Goal: Task Accomplishment & Management: Manage account settings

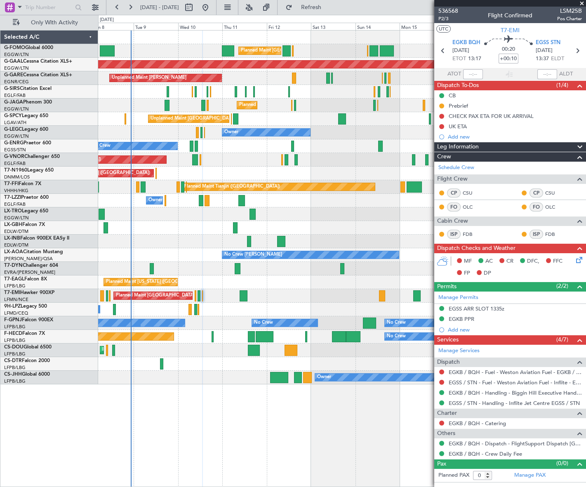
click at [578, 260] on icon at bounding box center [578, 258] width 7 height 7
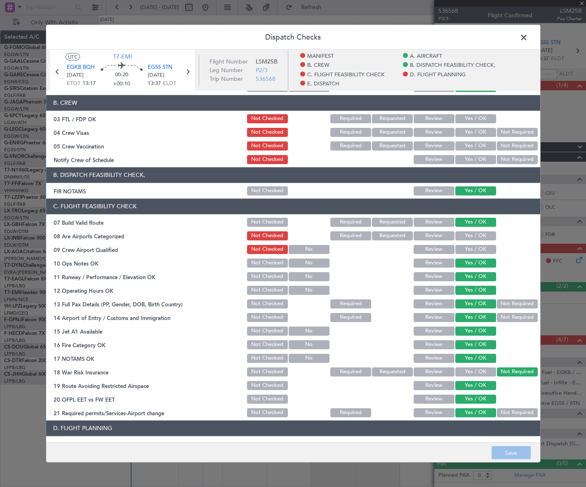
scroll to position [225, 0]
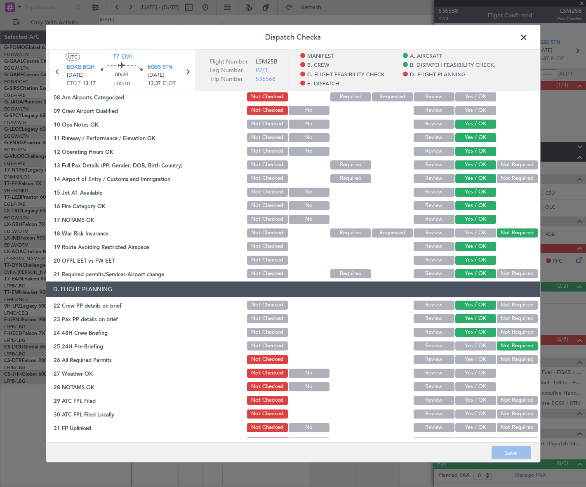
click at [528, 34] on span at bounding box center [528, 39] width 0 height 16
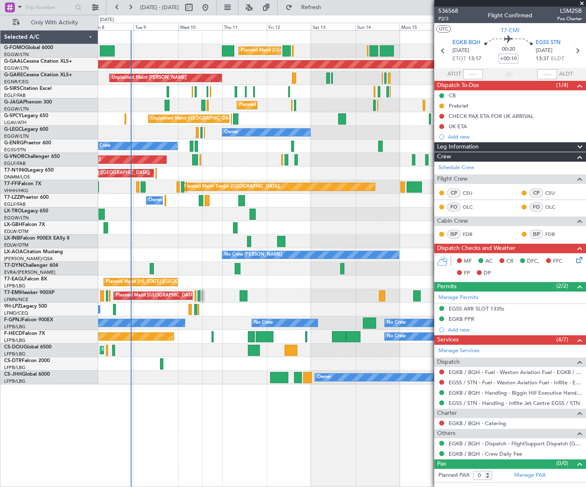
click at [492, 144] on div "Leg Information" at bounding box center [510, 146] width 152 height 9
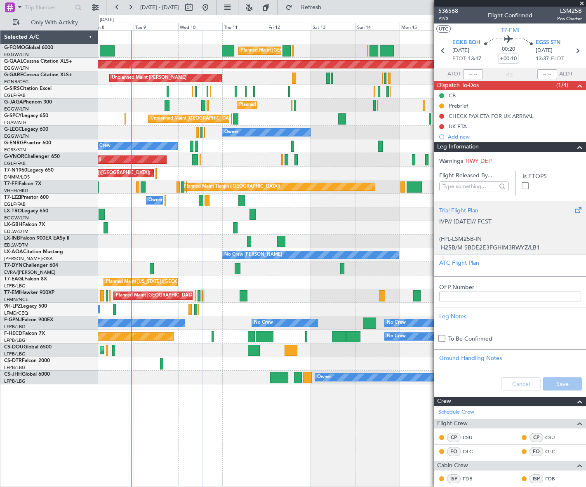
click at [494, 227] on p at bounding box center [510, 230] width 142 height 9
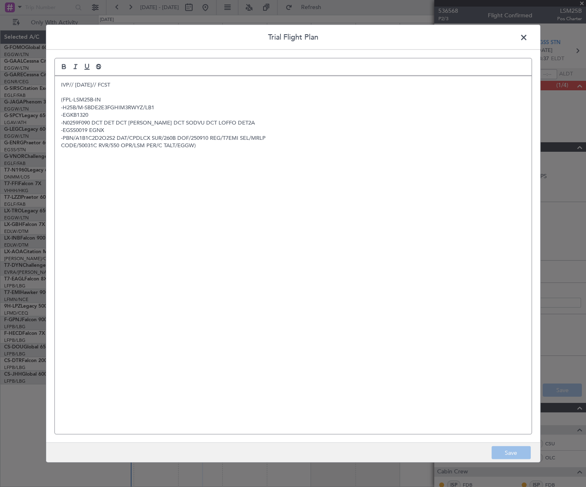
click at [114, 140] on p "-PBN/A1B1C2D2O2S2 DAT/CPDLCX SUR/260B DOF/250910 REG/T7EMI SEL/MRLP" at bounding box center [293, 137] width 464 height 7
click at [127, 181] on div "IVP// [DATE]// FCST (FPL-LSM25B-IN -H25B/M-SBDE2E3FGHIM3RWYZ/LB1 -EGKB1320 -N02…" at bounding box center [293, 255] width 477 height 358
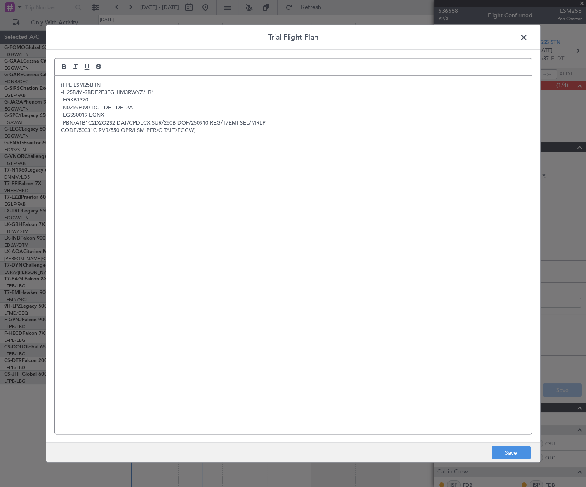
scroll to position [0, 0]
click at [515, 454] on button "Save" at bounding box center [511, 452] width 39 height 13
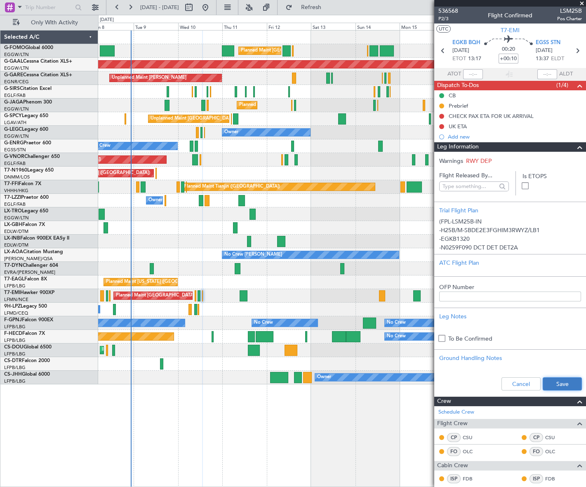
click at [561, 384] on button "Save" at bounding box center [562, 383] width 39 height 13
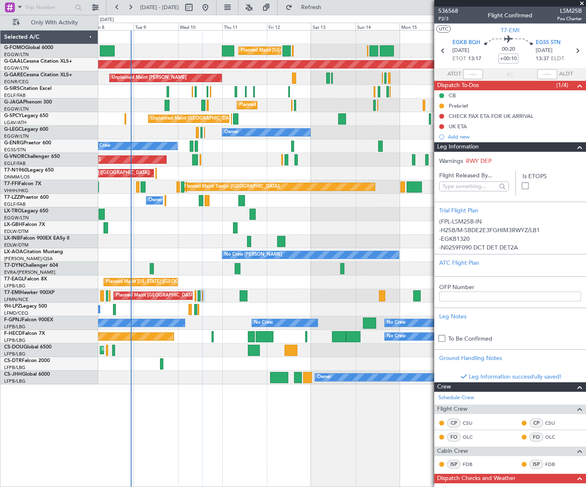
click at [575, 148] on span at bounding box center [580, 147] width 10 height 10
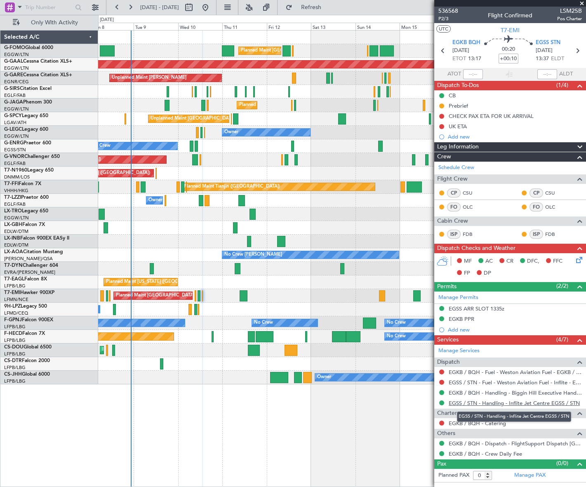
click at [523, 402] on link "EGSS / STN - Handling - Inflite Jet Centre EGSS / STN" at bounding box center [514, 403] width 131 height 7
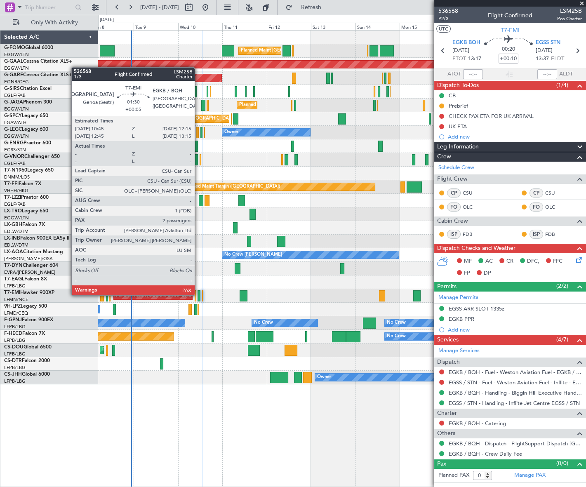
click at [198, 294] on div at bounding box center [199, 295] width 3 height 11
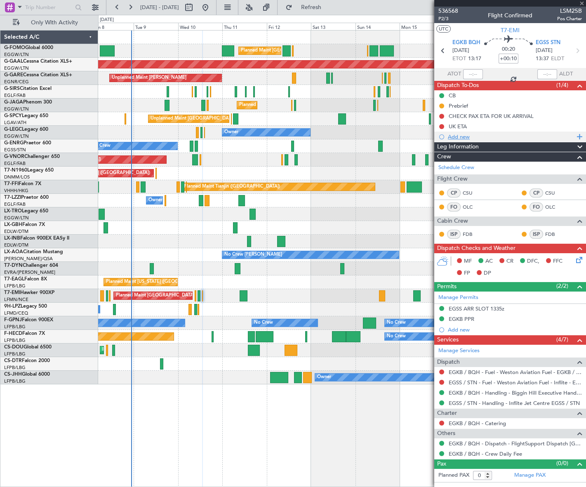
type input "+00:05"
type input "2"
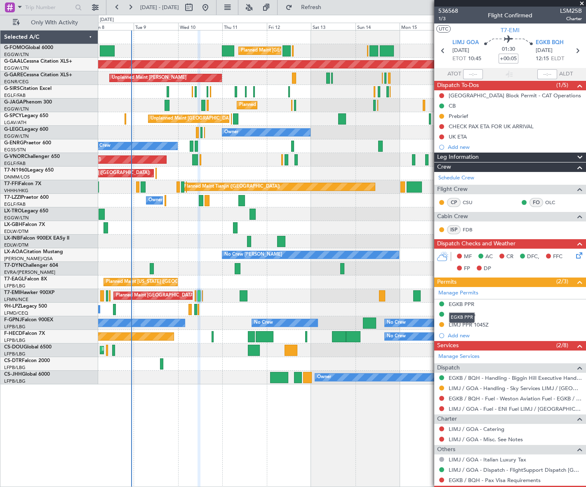
click at [468, 301] on div "EGKB PPR" at bounding box center [462, 304] width 26 height 7
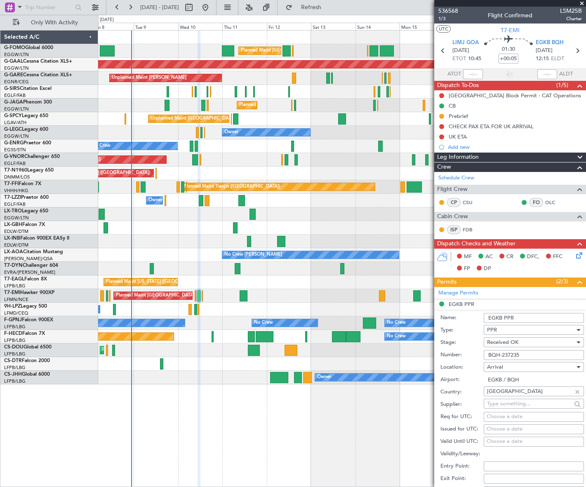
click at [525, 315] on input "EGKB PPR" at bounding box center [534, 318] width 100 height 10
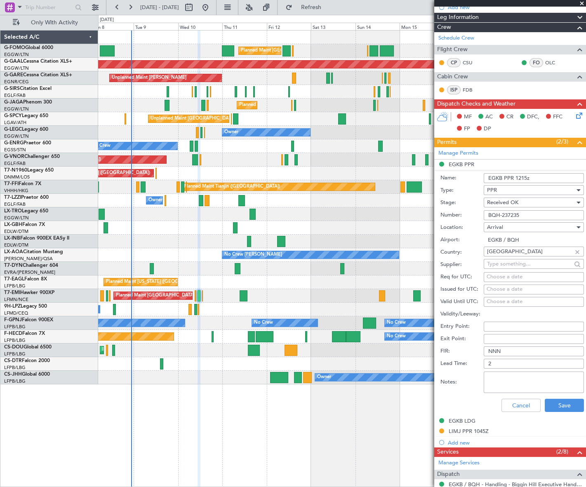
scroll to position [150, 0]
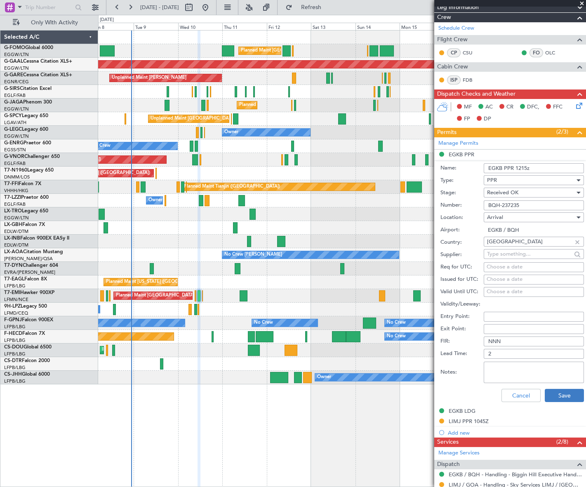
type input "EGKB PPR 1215z"
click at [565, 391] on button "Save" at bounding box center [564, 395] width 39 height 13
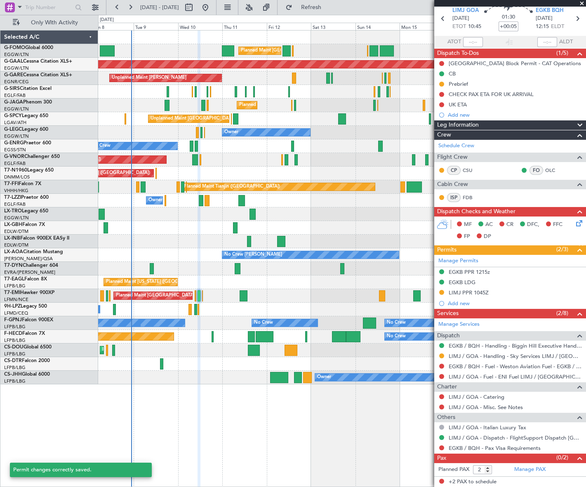
scroll to position [31, 0]
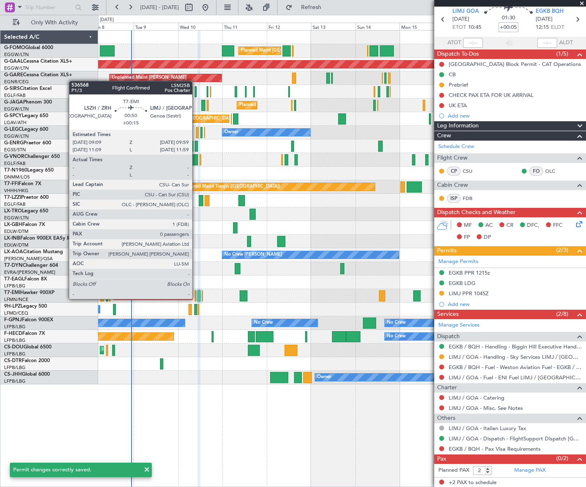
click at [196, 298] on div at bounding box center [196, 295] width 2 height 11
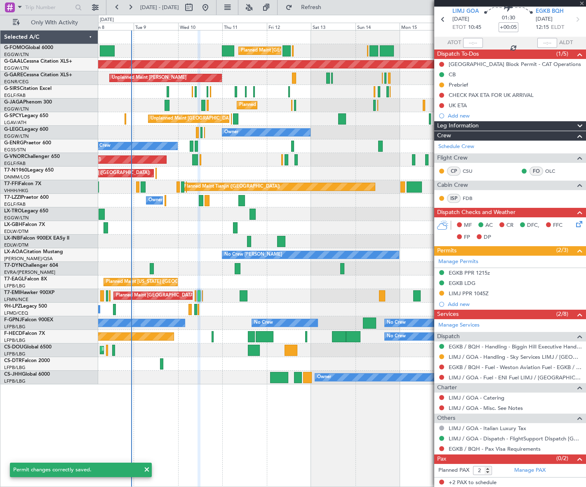
type input "+00:15"
type input "0"
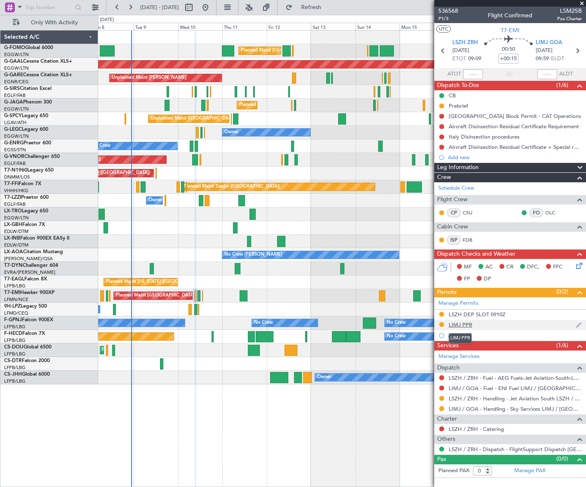
click at [462, 322] on div "LIMJ PPR" at bounding box center [461, 324] width 24 height 7
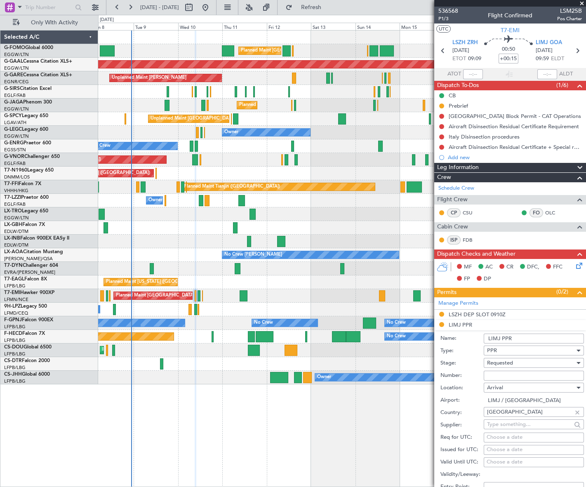
click at [520, 339] on input "LIMJ PPR" at bounding box center [534, 339] width 100 height 10
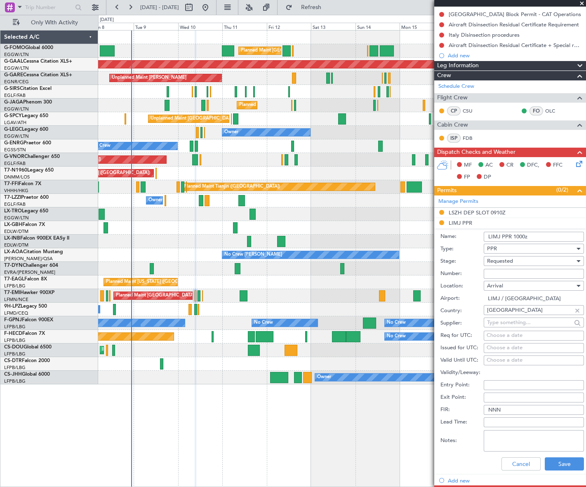
scroll to position [112, 0]
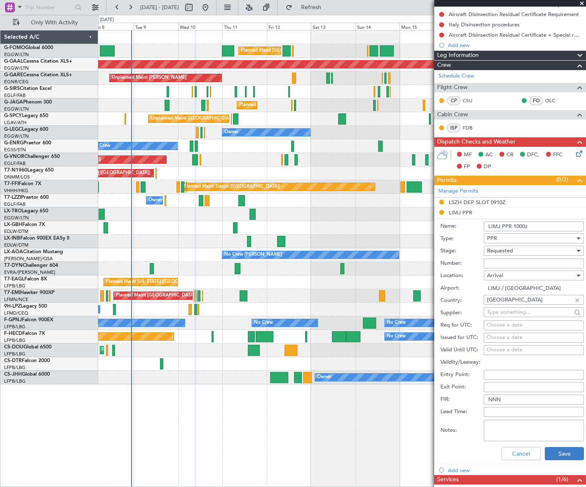
type input "LIMJ PPR 1000z"
click at [563, 453] on button "Save" at bounding box center [564, 453] width 39 height 13
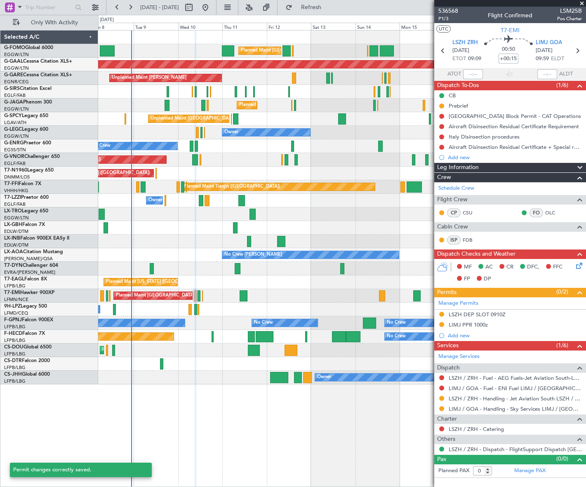
scroll to position [0, 0]
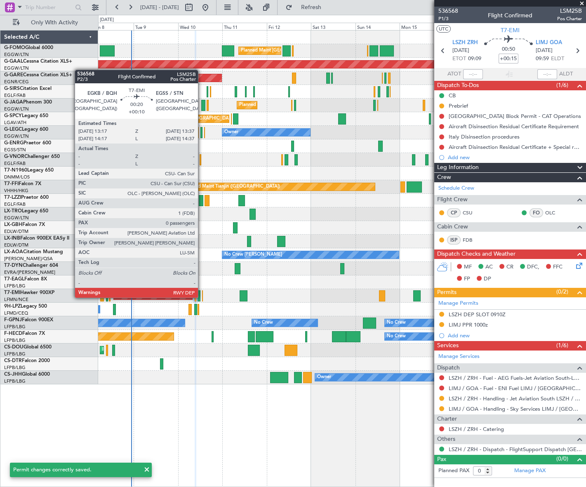
click at [202, 297] on div at bounding box center [202, 295] width 1 height 11
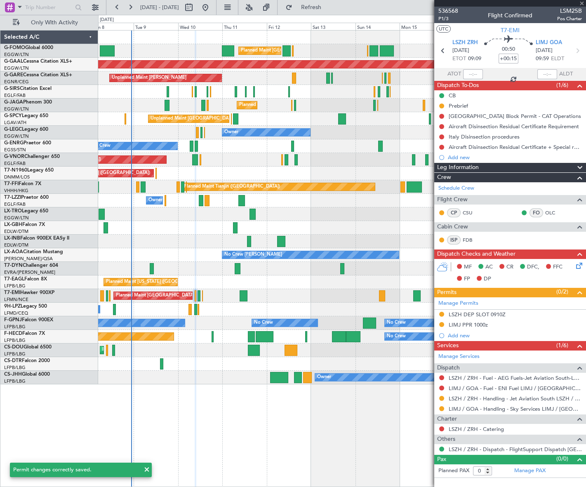
type input "+00:10"
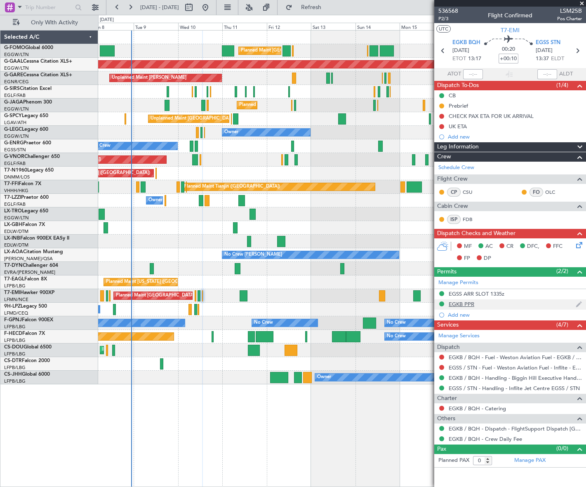
click at [470, 304] on div "EGKB PPR" at bounding box center [462, 304] width 26 height 7
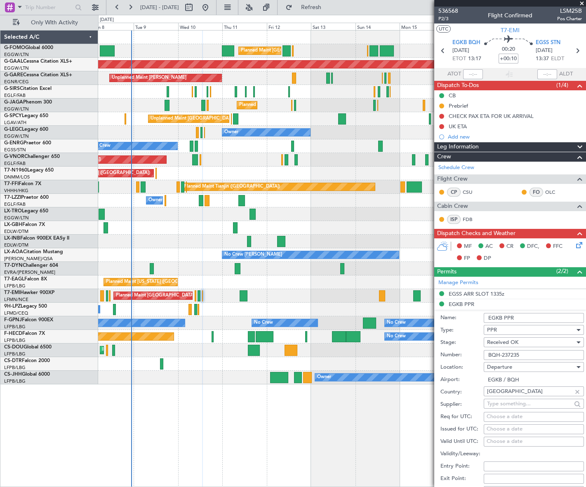
click at [521, 316] on input "EGKB PPR" at bounding box center [534, 318] width 100 height 10
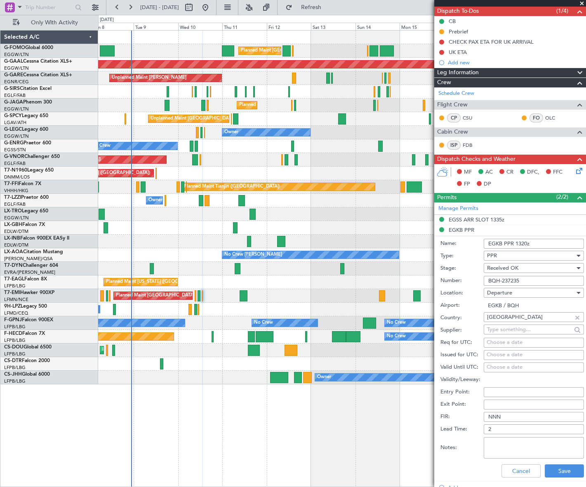
scroll to position [75, 0]
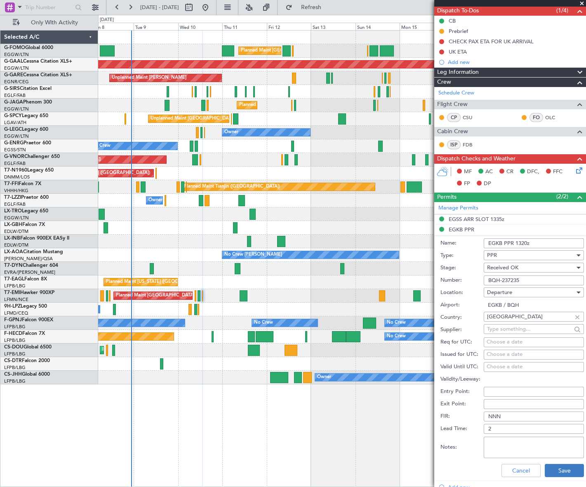
type input "EGKB PPR 1320z"
click at [561, 470] on button "Save" at bounding box center [564, 470] width 39 height 13
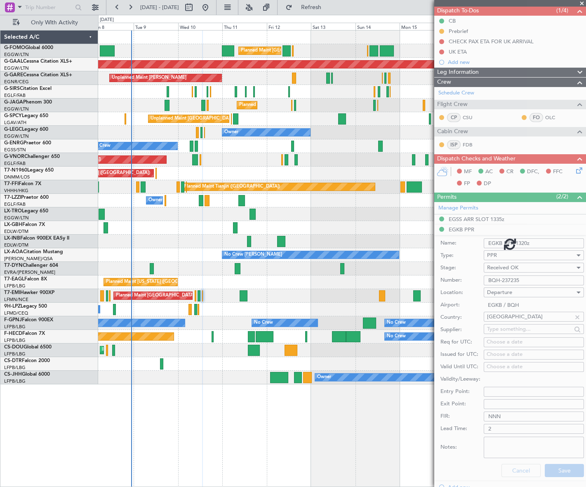
scroll to position [0, 0]
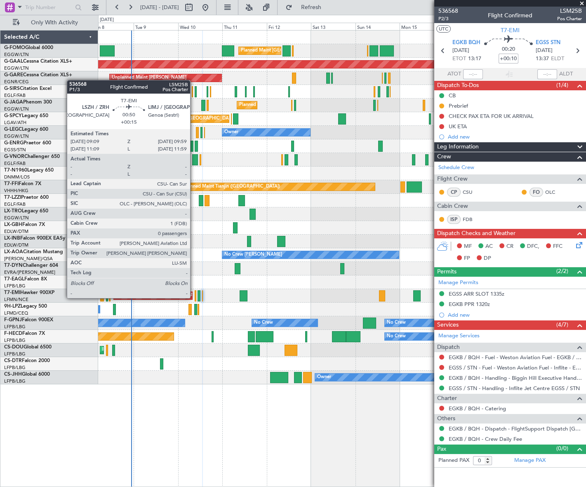
click at [195, 297] on div at bounding box center [196, 295] width 2 height 11
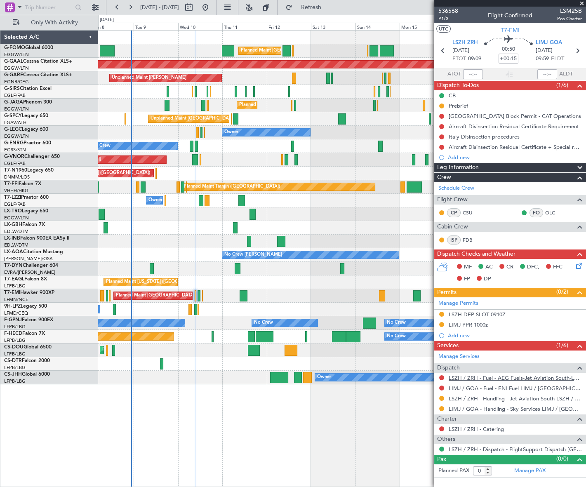
click at [532, 377] on link "LSZH / ZRH - Fuel - AEG Fuels-Jet Aviation South-LSZH/ZRH" at bounding box center [515, 377] width 133 height 7
click at [506, 375] on link "LSZH / ZRH - Fuel - AEG Fuels-Jet Aviation South-LSZH/ZRH" at bounding box center [515, 377] width 133 height 7
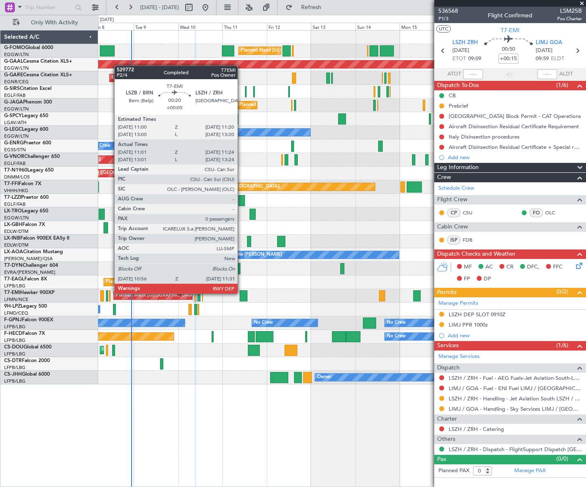
click at [110, 293] on div at bounding box center [109, 295] width 1 height 11
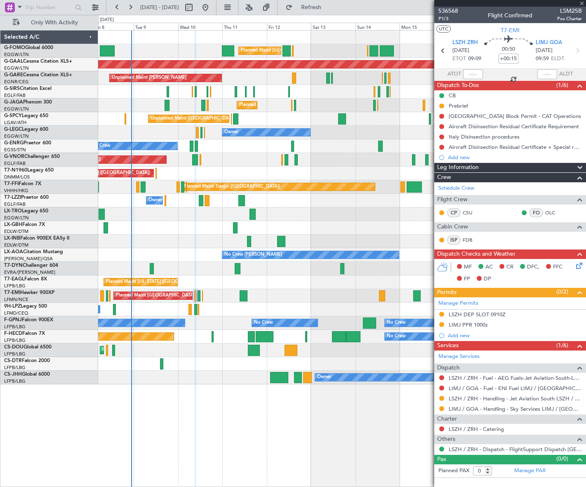
type input "+00:05"
type input "11:01"
type input "11:24"
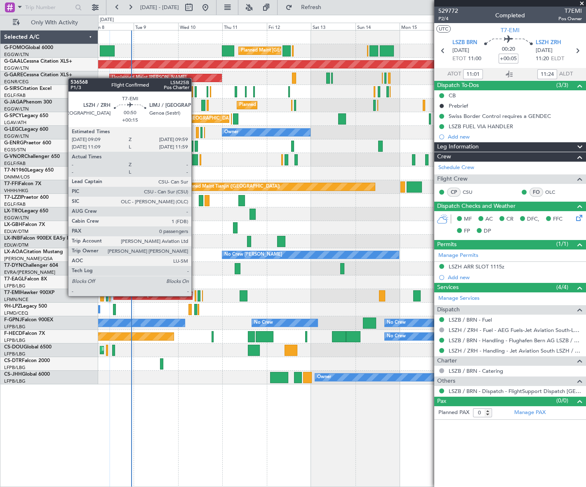
click at [195, 295] on div at bounding box center [196, 295] width 2 height 11
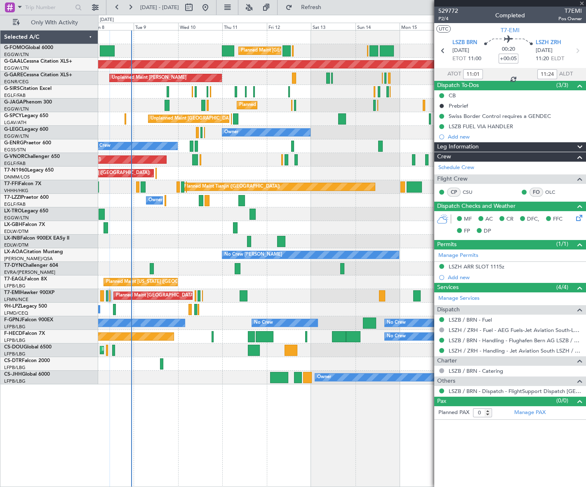
type input "+00:15"
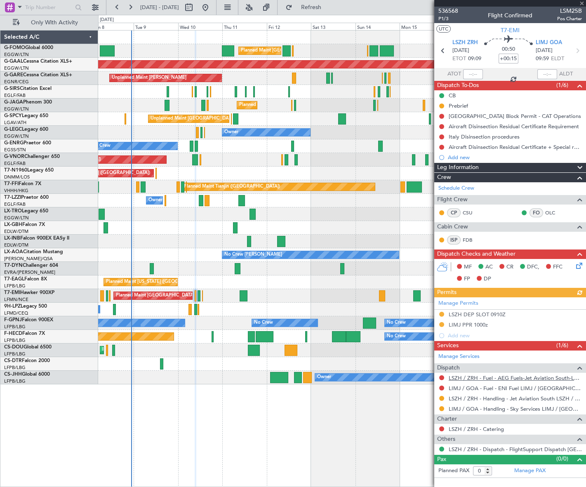
click at [482, 377] on link "LSZH / ZRH - Fuel - AEG Fuels-Jet Aviation South-LSZH/ZRH" at bounding box center [515, 377] width 133 height 7
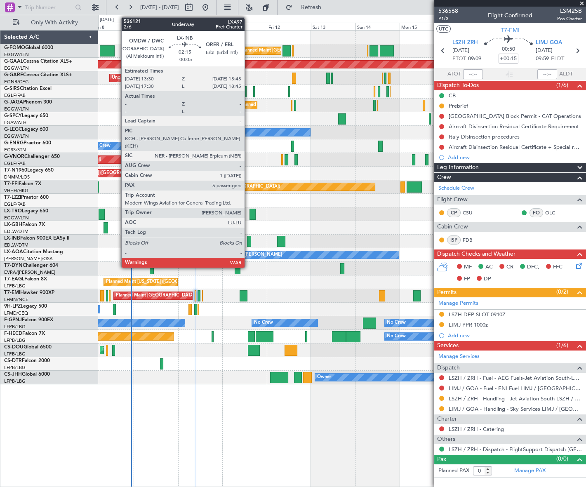
click at [248, 240] on div at bounding box center [249, 241] width 5 height 11
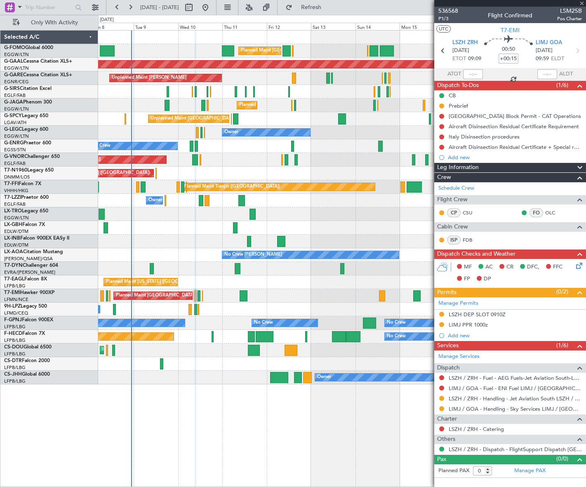
type input "-00:05"
type input "5"
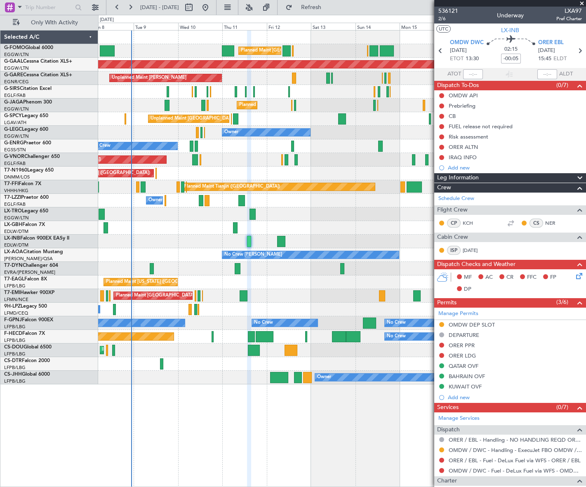
click at [347, 440] on div "Planned Maint [GEOGRAPHIC_DATA] ([GEOGRAPHIC_DATA]) Planned Maint [GEOGRAPHIC_D…" at bounding box center [342, 258] width 488 height 457
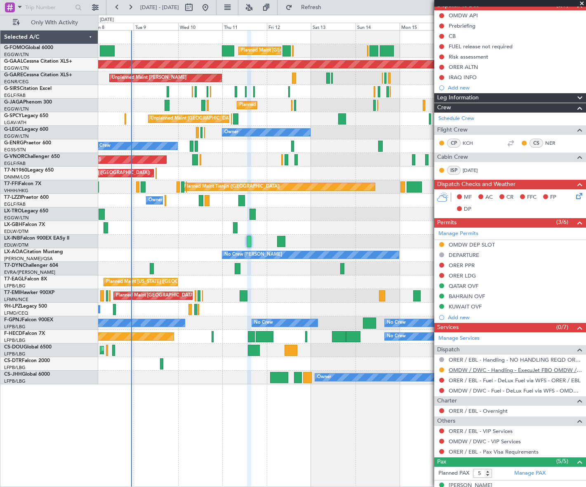
scroll to position [165, 0]
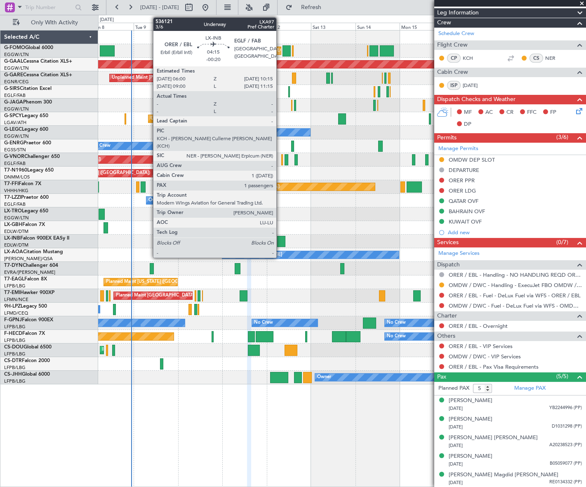
click at [280, 238] on div at bounding box center [281, 241] width 8 height 11
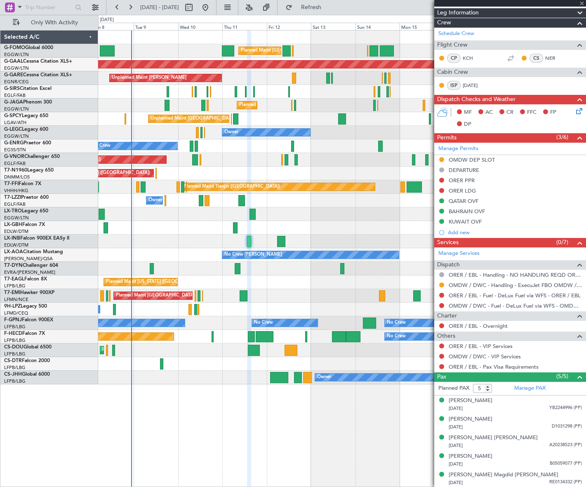
type input "-00:20"
type input "1"
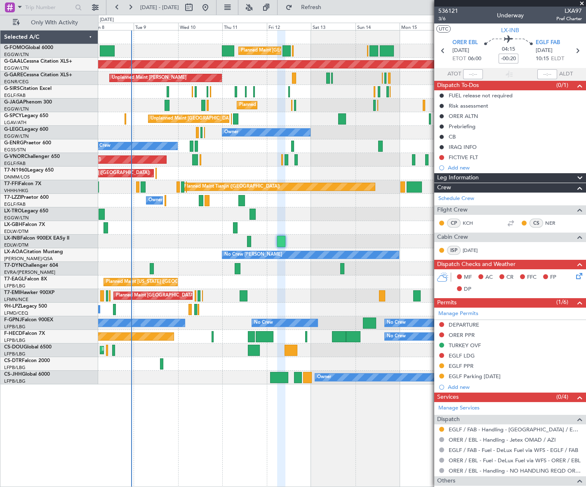
scroll to position [0, 0]
click at [399, 431] on div "Planned Maint [GEOGRAPHIC_DATA] ([GEOGRAPHIC_DATA]) Planned Maint [GEOGRAPHIC_D…" at bounding box center [342, 258] width 488 height 457
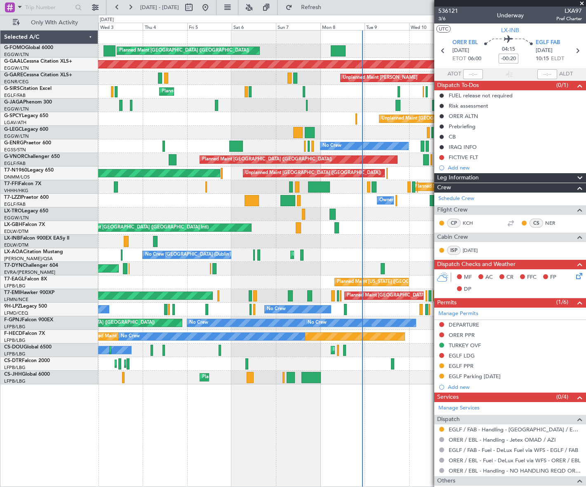
click at [391, 227] on div "Planned Maint [GEOGRAPHIC_DATA] ([GEOGRAPHIC_DATA]) Planned Maint [GEOGRAPHIC_D…" at bounding box center [342, 208] width 488 height 354
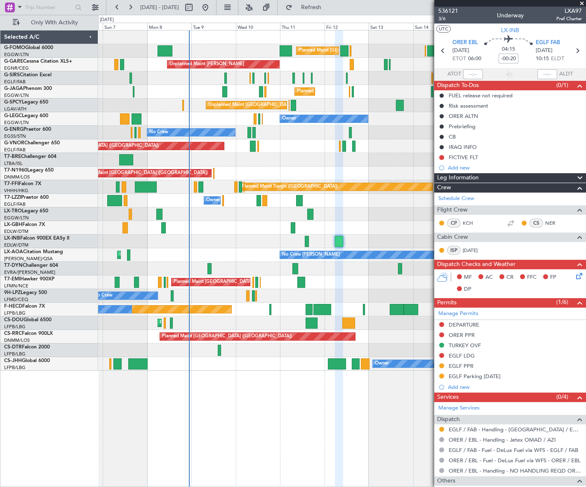
click at [192, 386] on div "Planned Maint [GEOGRAPHIC_DATA] ([GEOGRAPHIC_DATA]) Planned Maint [GEOGRAPHIC_D…" at bounding box center [342, 258] width 488 height 457
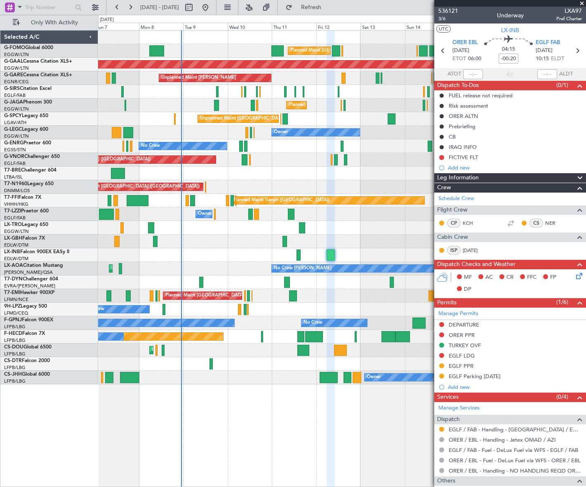
click at [350, 443] on div "Planned Maint [GEOGRAPHIC_DATA] ([GEOGRAPHIC_DATA]) Planned Maint [GEOGRAPHIC_D…" at bounding box center [342, 258] width 488 height 457
click at [441, 323] on button at bounding box center [441, 324] width 5 height 5
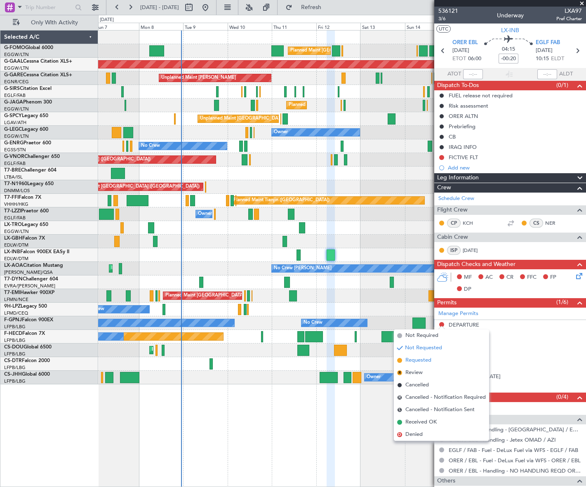
click at [416, 363] on span "Requested" at bounding box center [418, 360] width 26 height 8
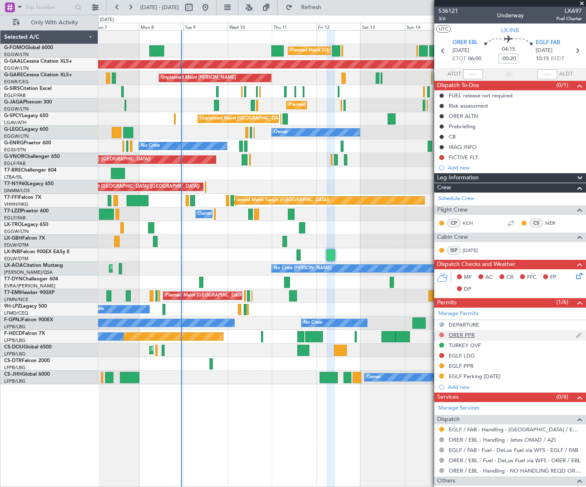
click at [442, 334] on button at bounding box center [441, 334] width 5 height 5
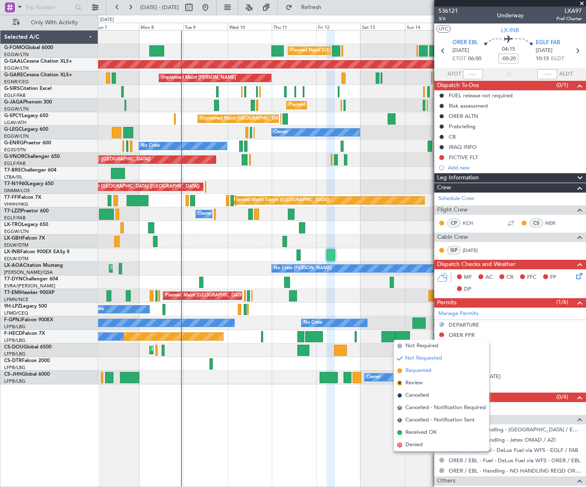
click at [416, 372] on span "Requested" at bounding box center [418, 371] width 26 height 8
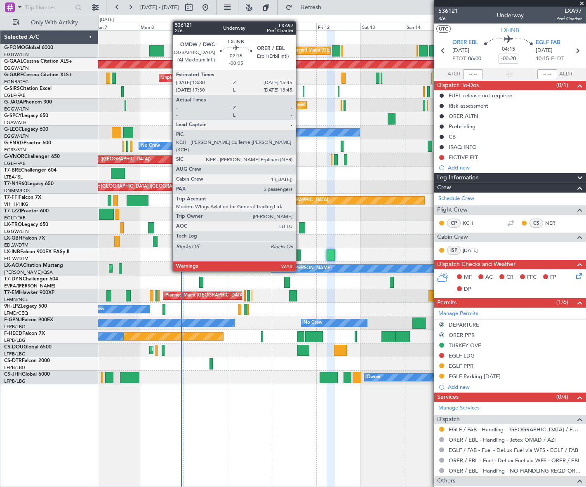
click at [299, 256] on div at bounding box center [299, 255] width 5 height 11
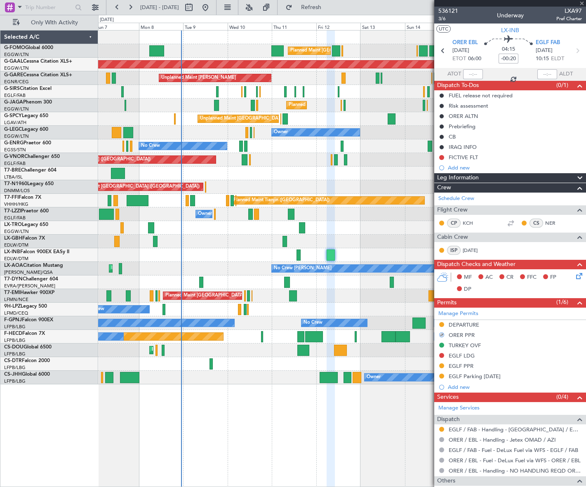
type input "-00:05"
type input "5"
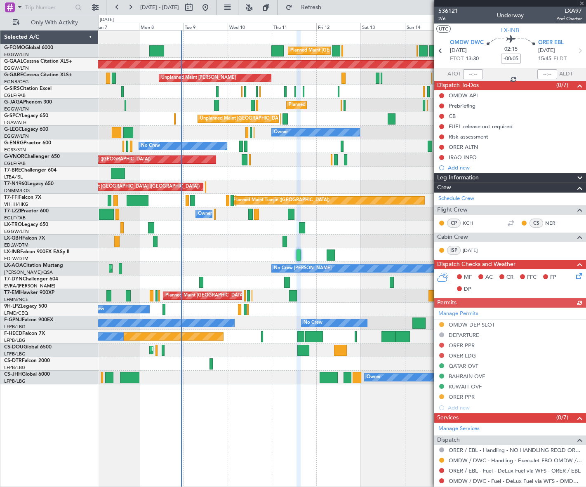
drag, startPoint x: 441, startPoint y: 345, endPoint x: 444, endPoint y: 351, distance: 6.1
click at [441, 345] on div "Manage Permits OMDW DEP SLOT DEPARTURE ORER PPR ORER LDG QATAR OVF BAHRAIN OVF …" at bounding box center [510, 361] width 152 height 106
click at [442, 343] on button at bounding box center [441, 345] width 5 height 5
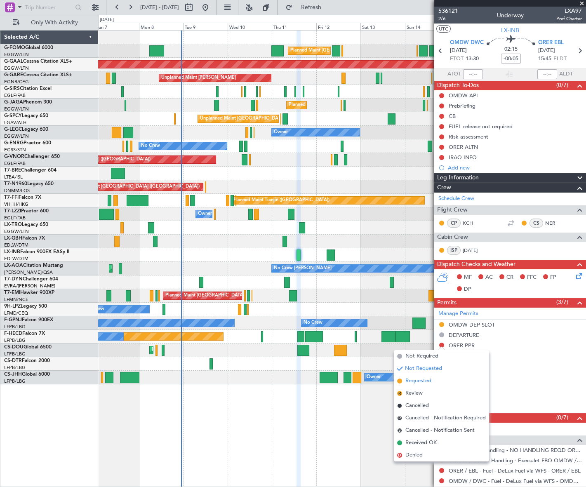
click at [416, 383] on span "Requested" at bounding box center [418, 381] width 26 height 8
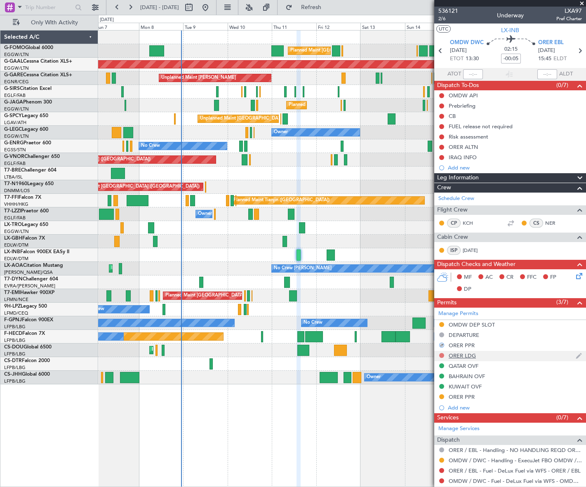
click at [442, 356] on button at bounding box center [441, 355] width 5 height 5
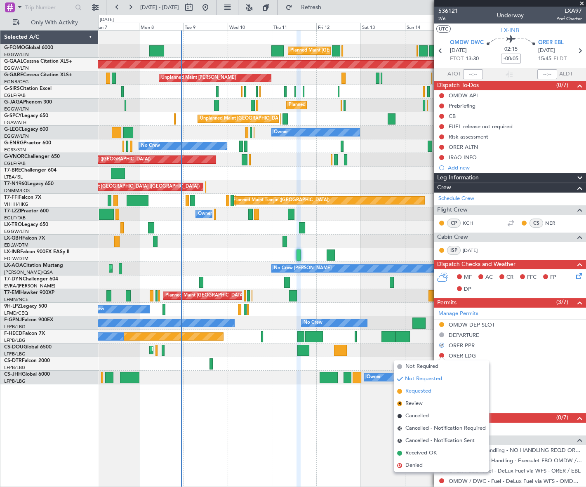
click at [409, 392] on span "Requested" at bounding box center [418, 391] width 26 height 8
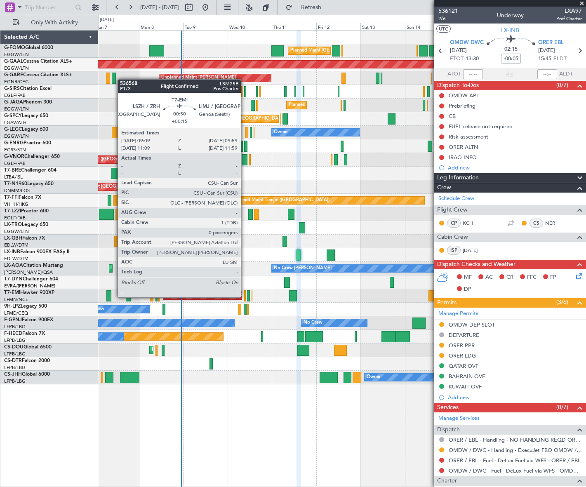
click at [245, 296] on div at bounding box center [245, 295] width 2 height 11
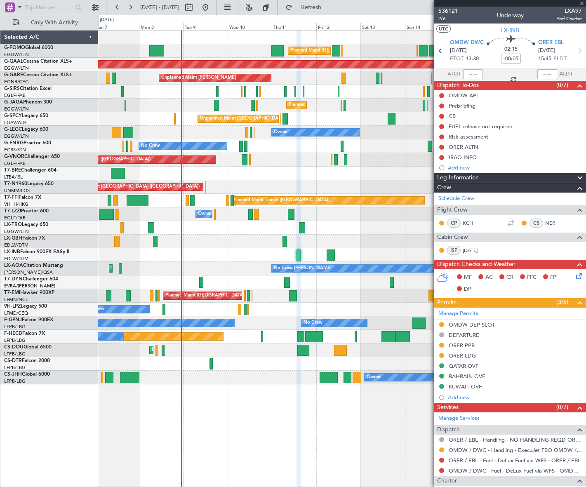
type input "+00:15"
type input "0"
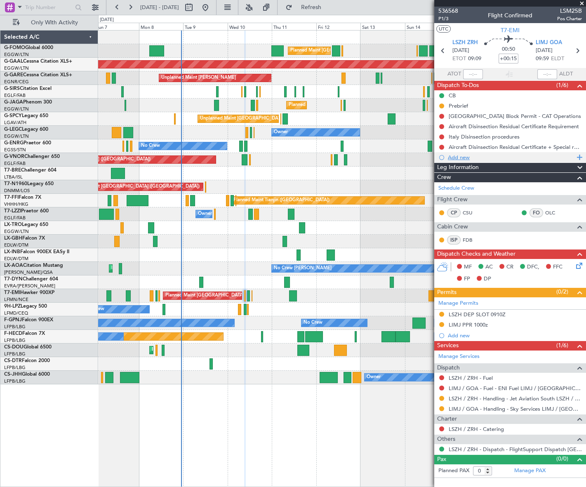
click at [461, 158] on div "Add new" at bounding box center [511, 157] width 127 height 7
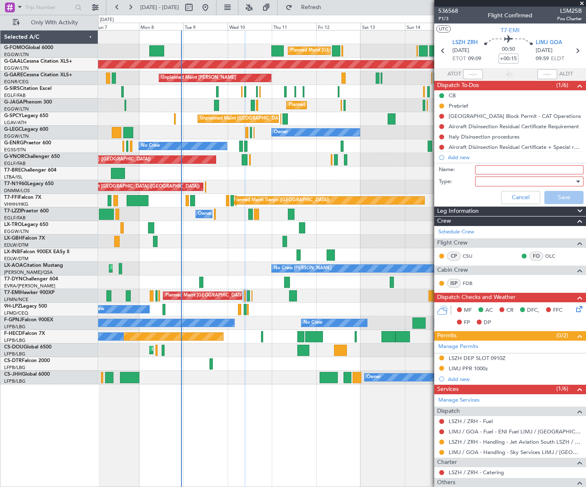
click at [491, 169] on input "Name:" at bounding box center [529, 169] width 108 height 9
type input "LSZH fuel via handler"
click at [504, 179] on div at bounding box center [526, 181] width 96 height 12
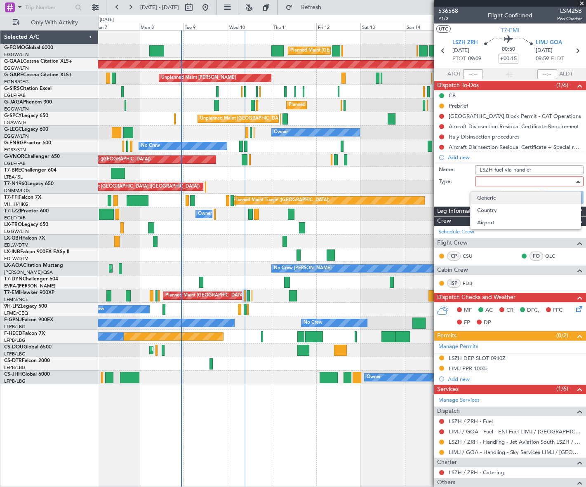
click at [496, 201] on span "Generic" at bounding box center [525, 198] width 97 height 12
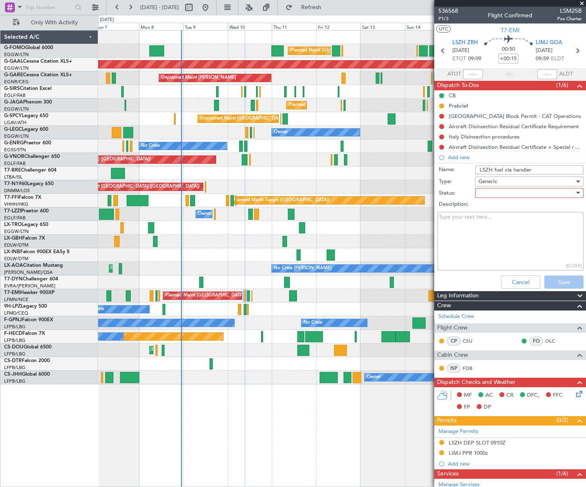
click at [508, 193] on div at bounding box center [526, 193] width 96 height 12
click at [504, 221] on span "In Progress" at bounding box center [525, 222] width 97 height 12
click at [551, 279] on button "Save" at bounding box center [563, 282] width 39 height 13
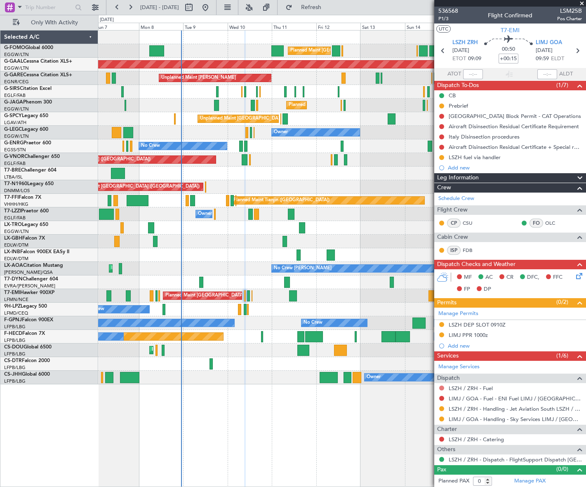
click at [443, 387] on button at bounding box center [441, 388] width 5 height 5
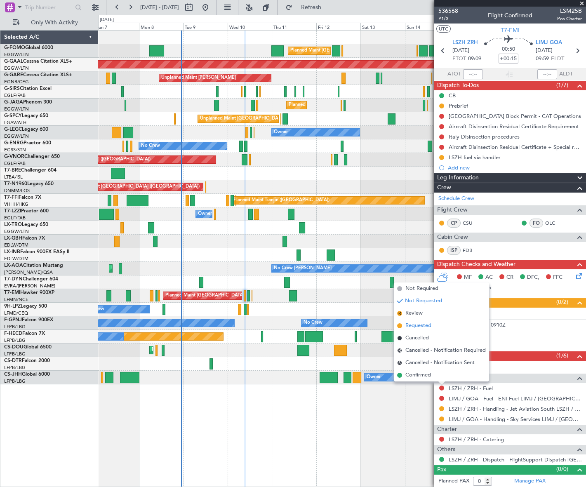
click at [417, 325] on span "Requested" at bounding box center [418, 326] width 26 height 8
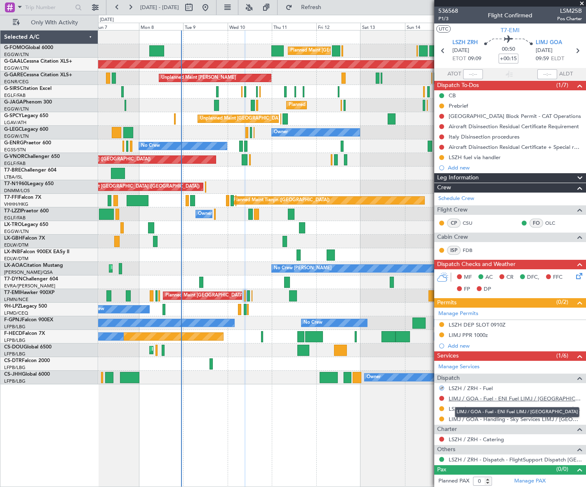
click at [480, 399] on link "LIMJ / GOA - Fuel - ENI Fuel LIMJ / [GEOGRAPHIC_DATA]" at bounding box center [515, 398] width 133 height 7
click at [462, 169] on div "Add new" at bounding box center [511, 167] width 127 height 7
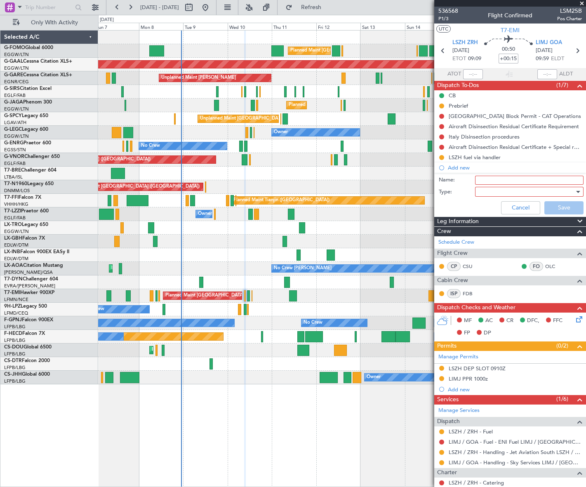
click at [491, 178] on input "Name:" at bounding box center [529, 180] width 108 height 9
type input "LIMJ fuel via handler"
click at [534, 193] on div at bounding box center [526, 192] width 96 height 12
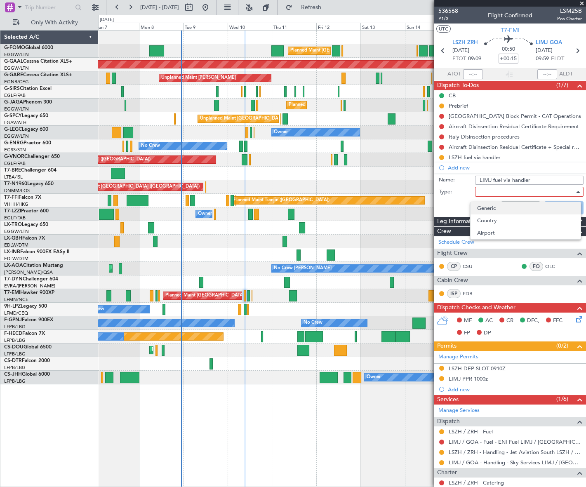
click at [509, 210] on span "Generic" at bounding box center [525, 208] width 97 height 12
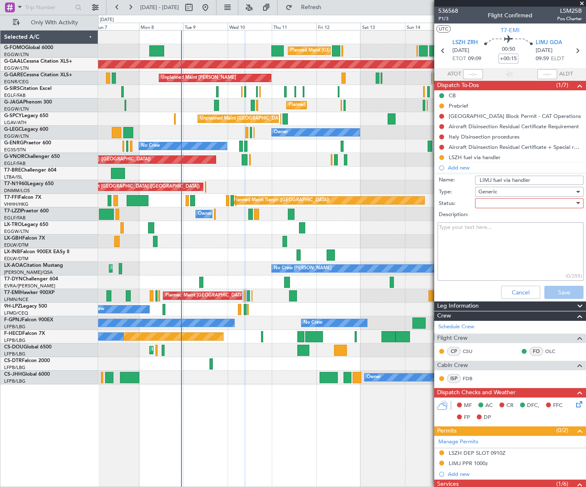
click at [532, 201] on div at bounding box center [526, 203] width 96 height 12
click at [506, 228] on span "In Progress" at bounding box center [525, 232] width 97 height 12
click at [566, 291] on button "Save" at bounding box center [563, 292] width 39 height 13
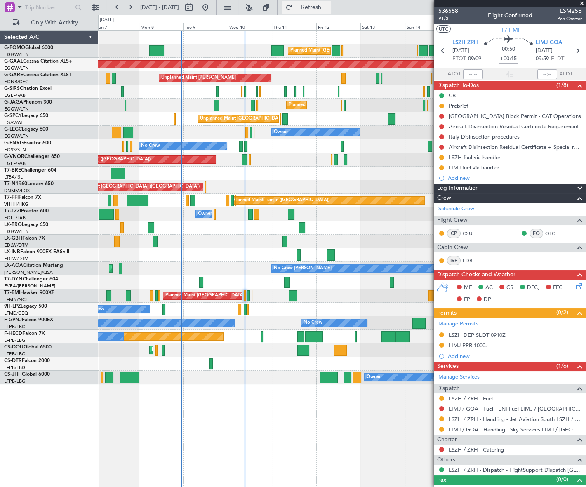
click at [331, 2] on button "Refresh" at bounding box center [306, 7] width 49 height 13
click at [441, 408] on button at bounding box center [441, 408] width 5 height 5
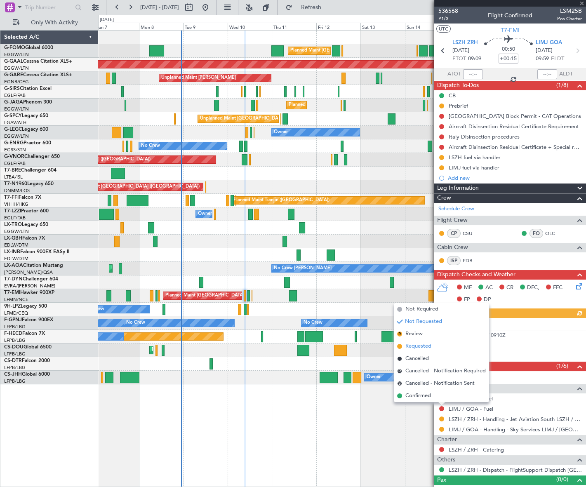
click at [408, 346] on span "Requested" at bounding box center [418, 346] width 26 height 8
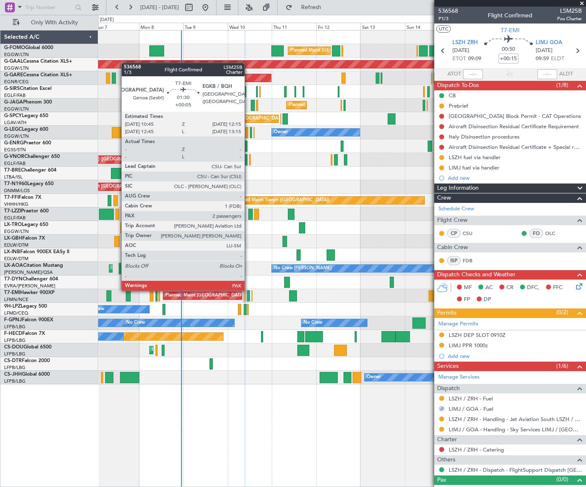
click at [248, 290] on div at bounding box center [248, 295] width 3 height 11
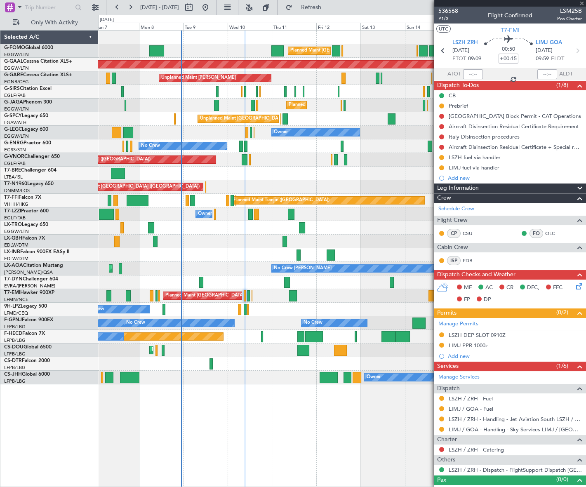
type input "+00:05"
type input "2"
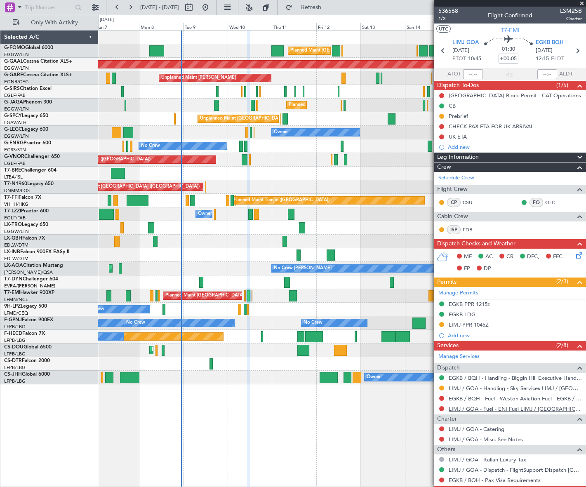
click at [500, 408] on link "LIMJ / GOA - Fuel - ENI Fuel LIMJ / [GEOGRAPHIC_DATA]" at bounding box center [515, 408] width 133 height 7
click at [513, 397] on link "EGKB / BQH - Fuel - Weston Aviation Fuel - EGKB / BQH" at bounding box center [515, 398] width 133 height 7
click at [324, 9] on span "Refresh" at bounding box center [311, 8] width 35 height 6
click at [441, 408] on button at bounding box center [441, 408] width 5 height 5
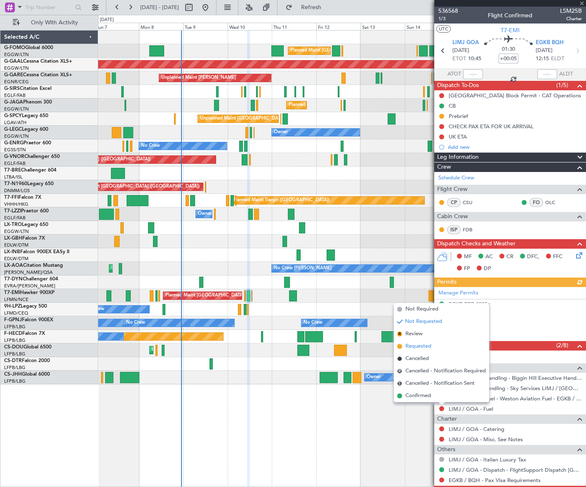
click at [418, 348] on span "Requested" at bounding box center [418, 346] width 26 height 8
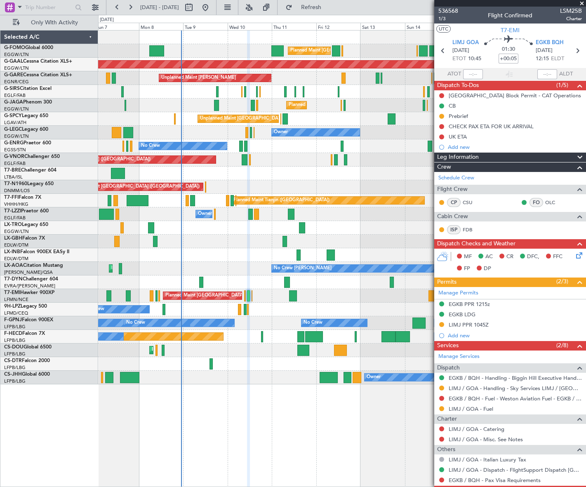
click at [489, 375] on mat-tooltip-component "Incomplete" at bounding box center [507, 383] width 38 height 22
click at [494, 378] on link "EGKB / BQH - Handling - Biggin Hill Executive Handling EGKB / BQH" at bounding box center [515, 377] width 133 height 7
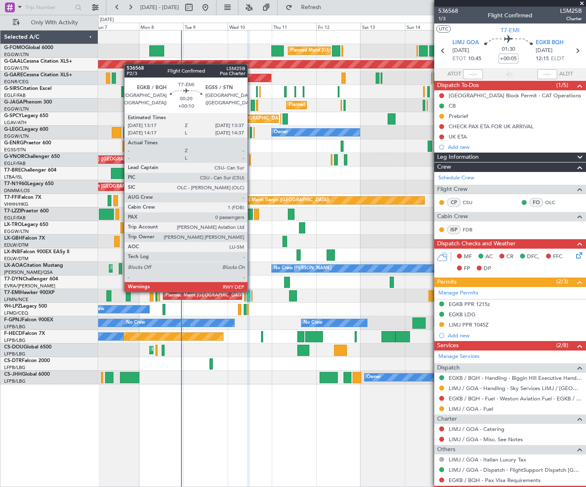
click at [252, 291] on div at bounding box center [252, 295] width 1 height 11
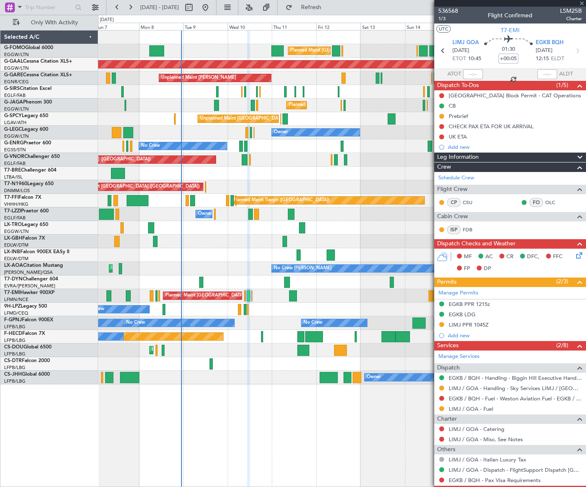
type input "+00:10"
type input "0"
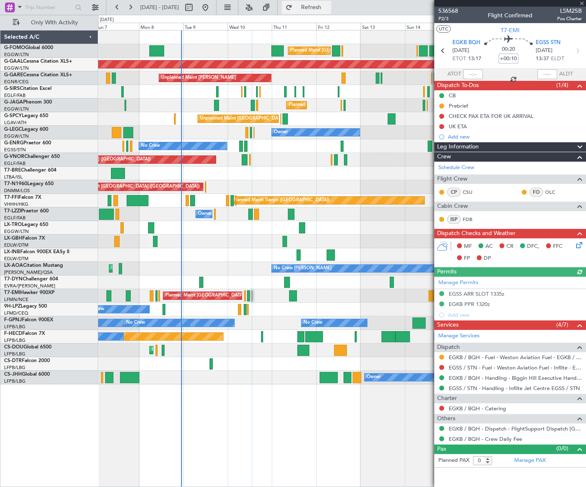
click at [329, 5] on span "Refresh" at bounding box center [311, 8] width 35 height 6
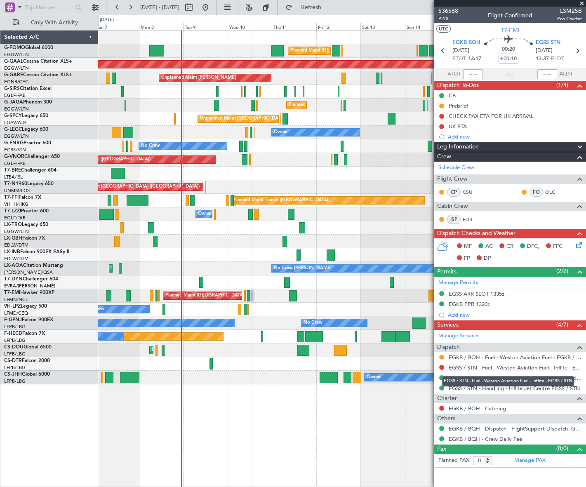
click at [489, 368] on link "EGSS / STN - Fuel - Weston Aviation Fuel - Inflite - EGSS / STN" at bounding box center [515, 367] width 133 height 7
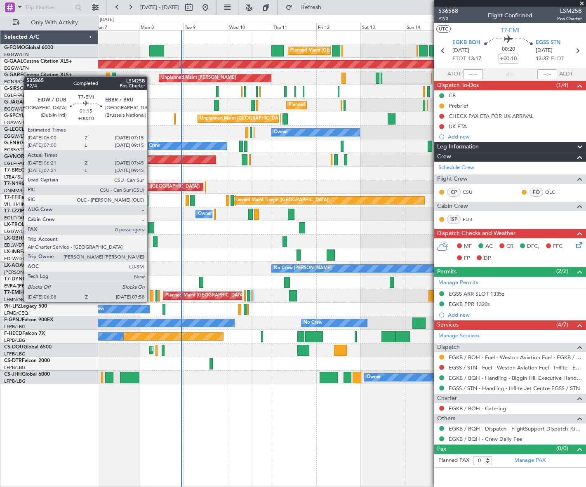
click at [151, 294] on div at bounding box center [152, 295] width 4 height 11
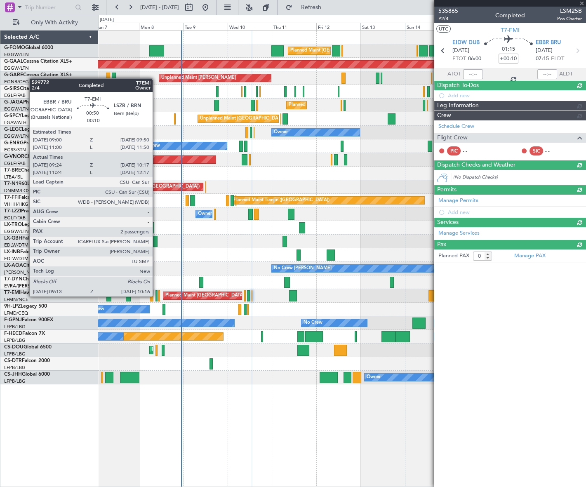
type input "06:21"
type input "07:45"
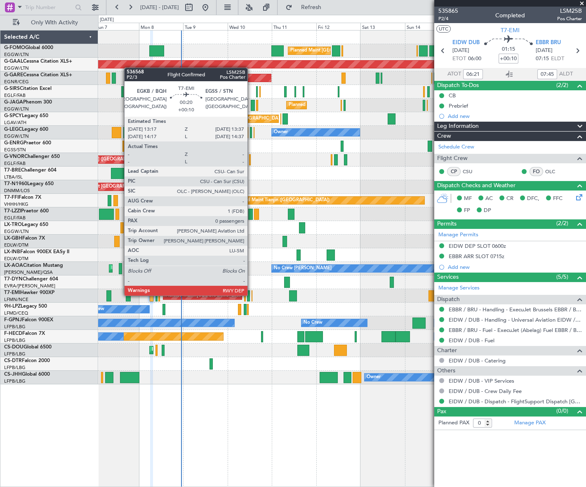
click at [252, 295] on div at bounding box center [252, 295] width 1 height 11
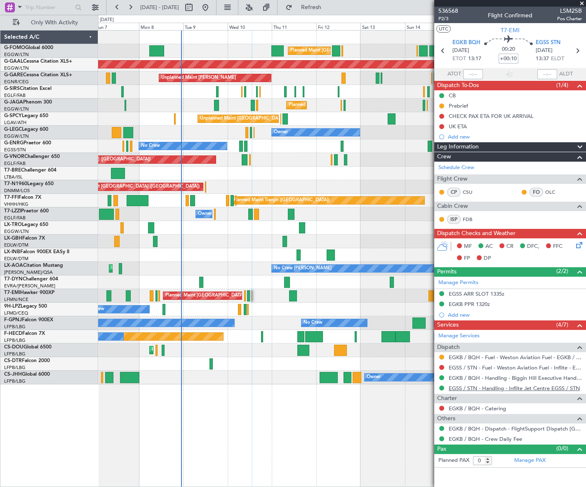
click at [538, 389] on link "EGSS / STN - Handling - Inflite Jet Centre EGSS / STN" at bounding box center [514, 388] width 131 height 7
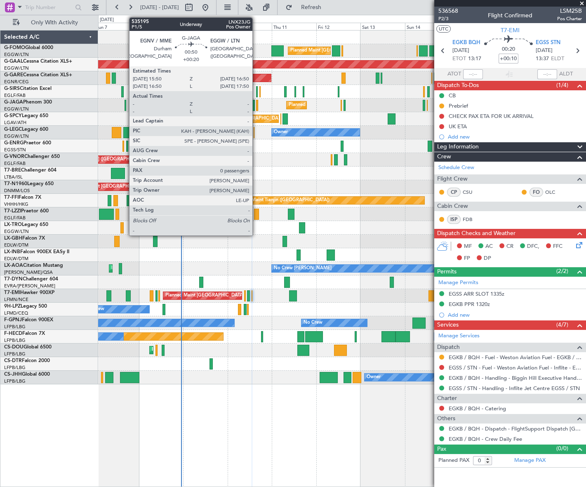
click at [256, 103] on div at bounding box center [257, 105] width 2 height 11
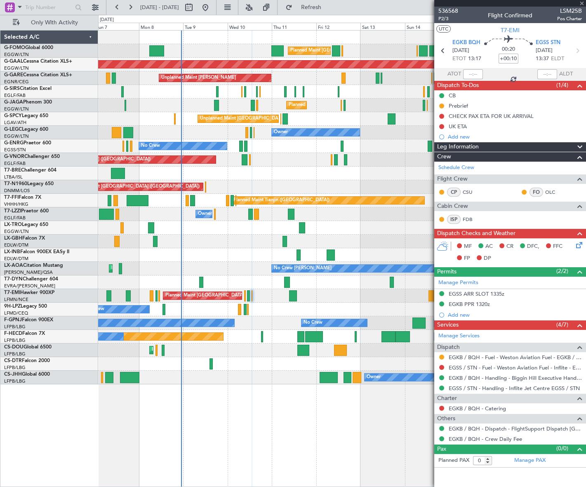
type input "+00:20"
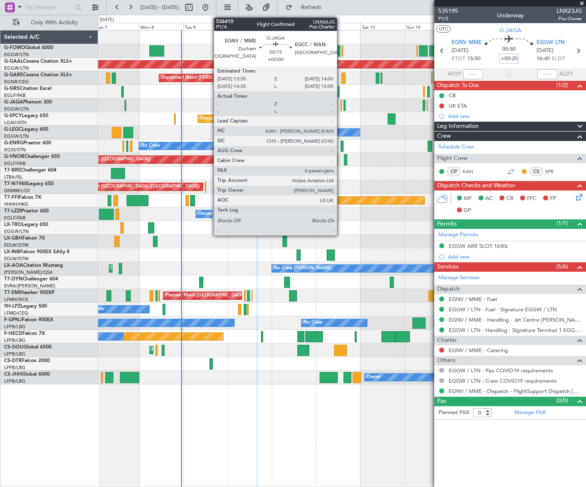
click at [341, 106] on div at bounding box center [341, 105] width 1 height 11
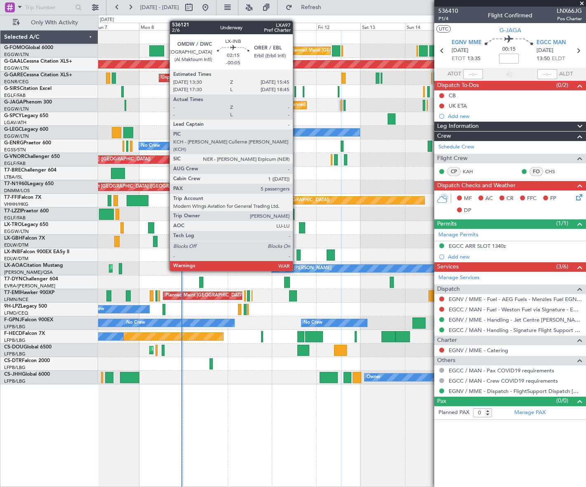
click at [297, 255] on div at bounding box center [299, 255] width 5 height 11
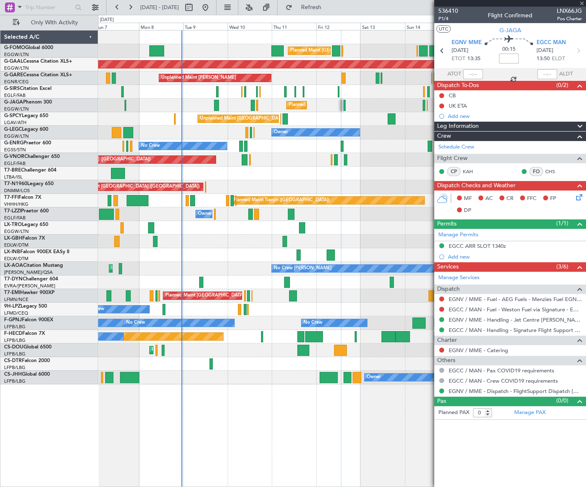
type input "-00:05"
type input "5"
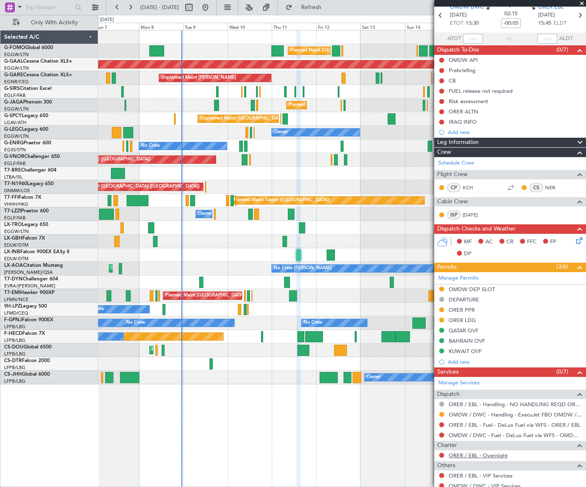
scroll to position [75, 0]
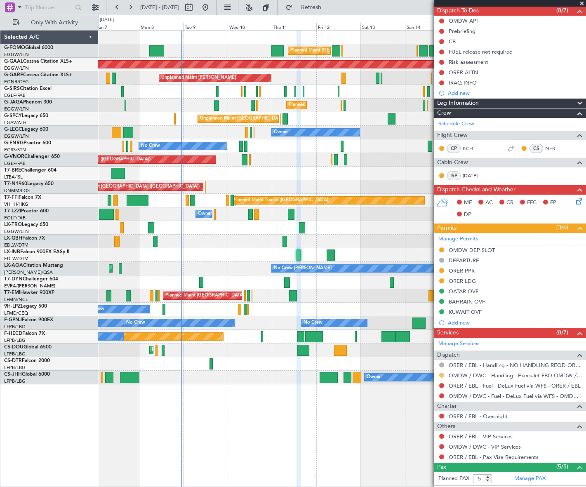
click at [440, 373] on button at bounding box center [441, 375] width 5 height 5
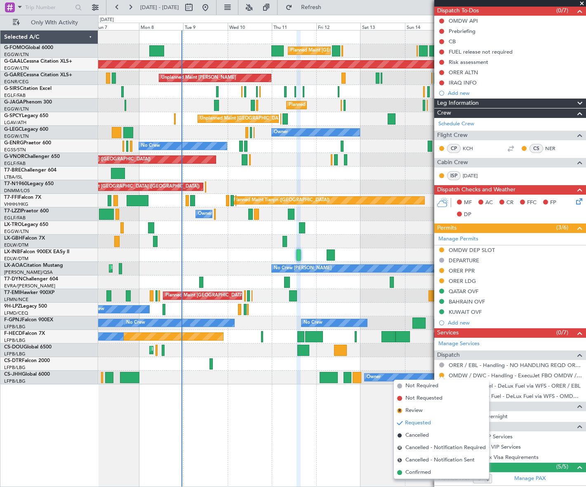
drag, startPoint x: 417, startPoint y: 473, endPoint x: 420, endPoint y: 467, distance: 7.2
click at [417, 473] on span "Confirmed" at bounding box center [418, 473] width 26 height 8
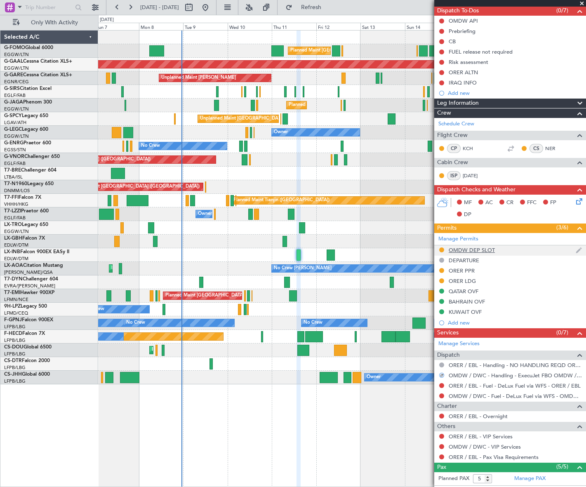
click at [453, 247] on div "OMDW DEP SLOT" at bounding box center [472, 250] width 46 height 7
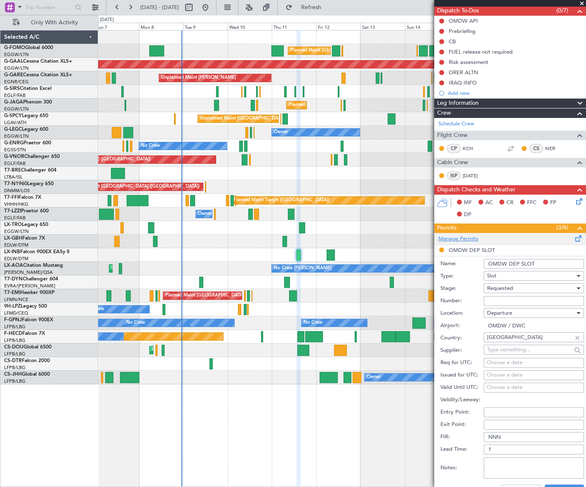
scroll to position [0, 0]
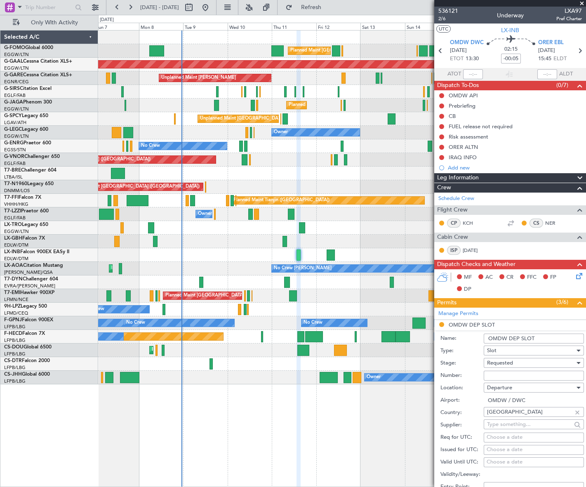
click at [535, 341] on input "OMDW DEP SLOT" at bounding box center [534, 339] width 100 height 10
type input "OMDW DEP SLOT 1330Z"
click at [527, 362] on div "Requested" at bounding box center [531, 363] width 88 height 12
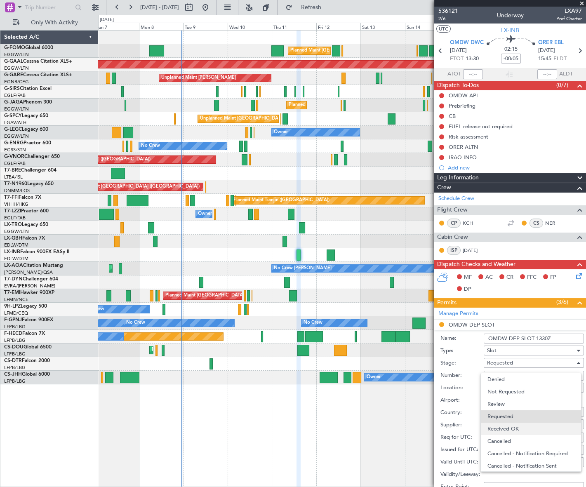
scroll to position [3, 0]
click at [529, 426] on span "Received OK" at bounding box center [531, 425] width 87 height 12
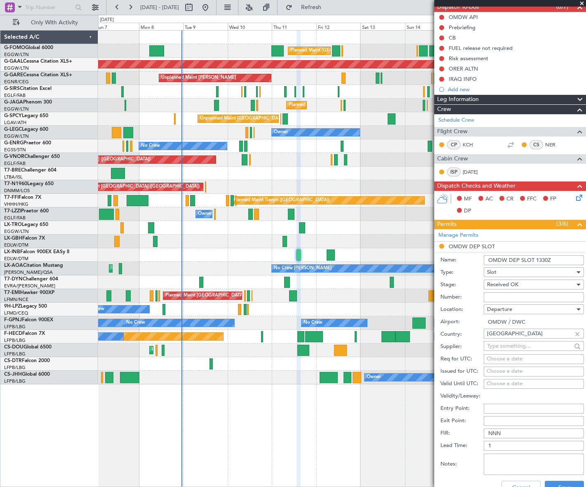
scroll to position [150, 0]
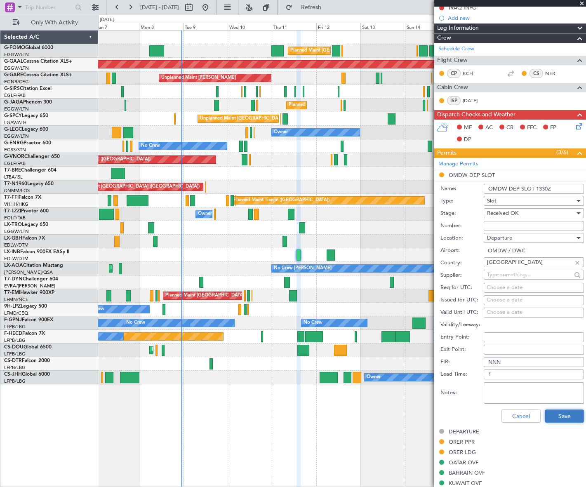
click at [548, 414] on button "Save" at bounding box center [564, 416] width 39 height 13
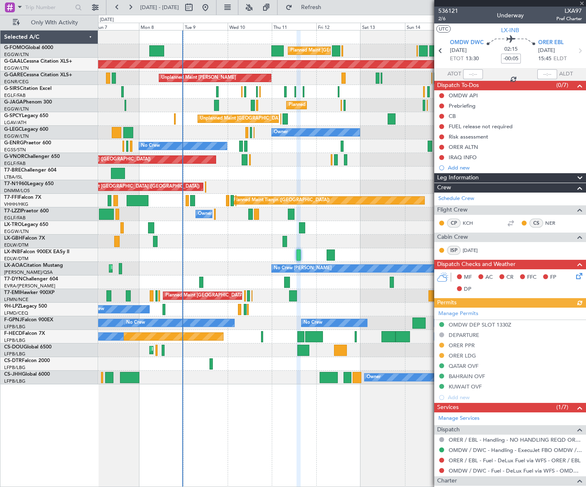
scroll to position [150, 0]
